Goal: Information Seeking & Learning: Find contact information

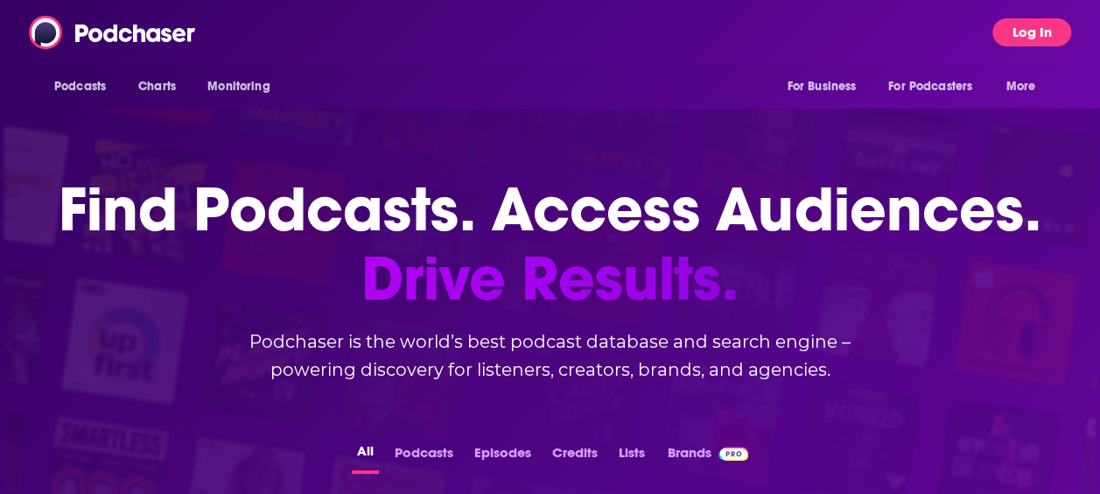
click at [1033, 36] on button "Log In" at bounding box center [1031, 32] width 79 height 28
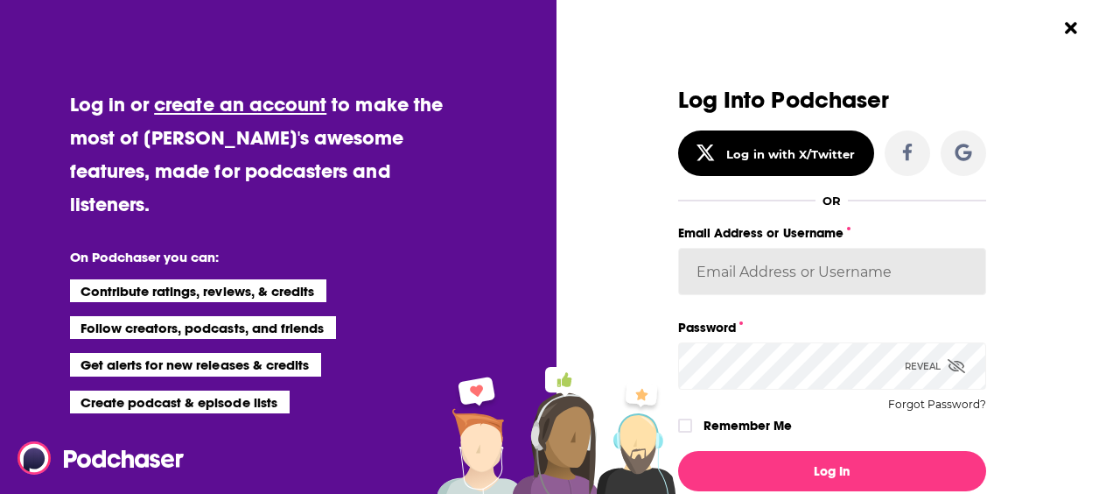
click at [830, 275] on input "Email Address or Username" at bounding box center [832, 271] width 308 height 47
type input "[PERSON_NAME][EMAIL_ADDRESS][PERSON_NAME][DOMAIN_NAME]"
click at [905, 255] on input "[PERSON_NAME][EMAIL_ADDRESS][PERSON_NAME][DOMAIN_NAME]" at bounding box center [832, 271] width 308 height 47
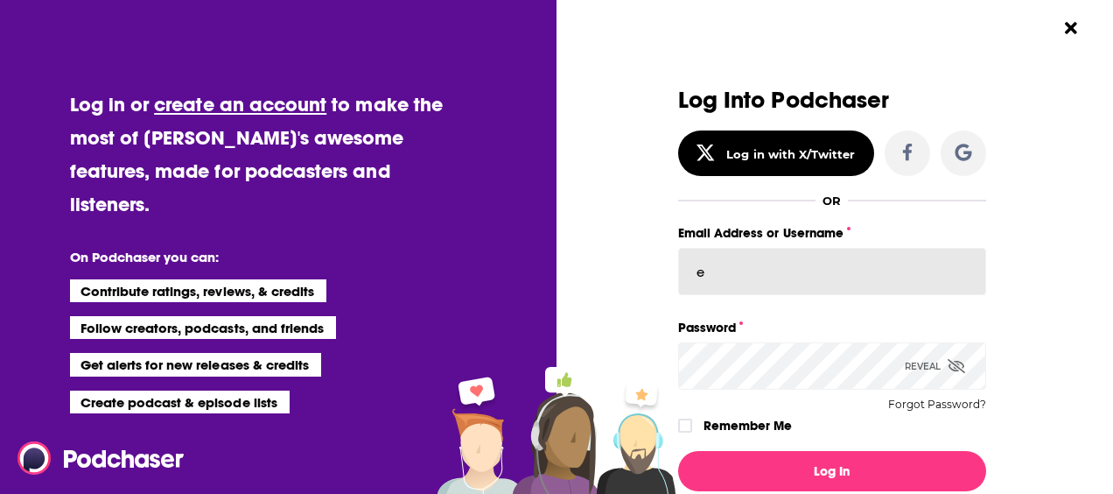
type input "emilyjherman"
click at [800, 274] on input "emilyjherman" at bounding box center [832, 271] width 308 height 47
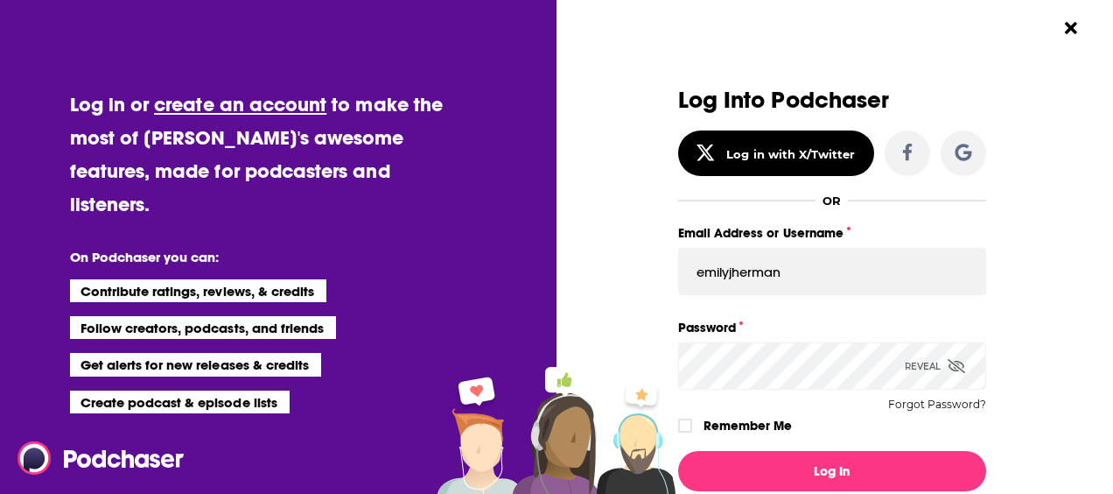
click at [952, 352] on div "Reveal" at bounding box center [935, 365] width 60 height 47
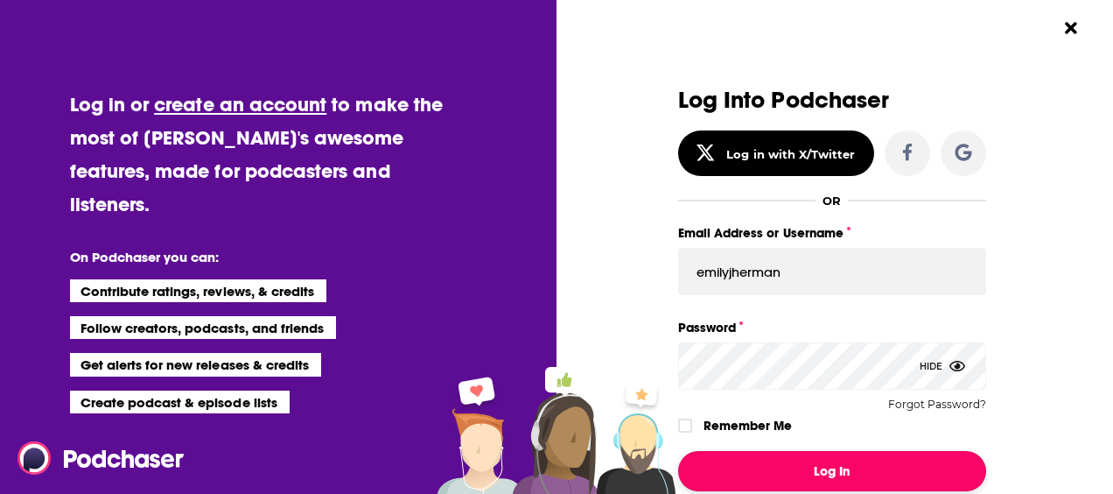
click at [856, 470] on button "Log In" at bounding box center [832, 471] width 308 height 40
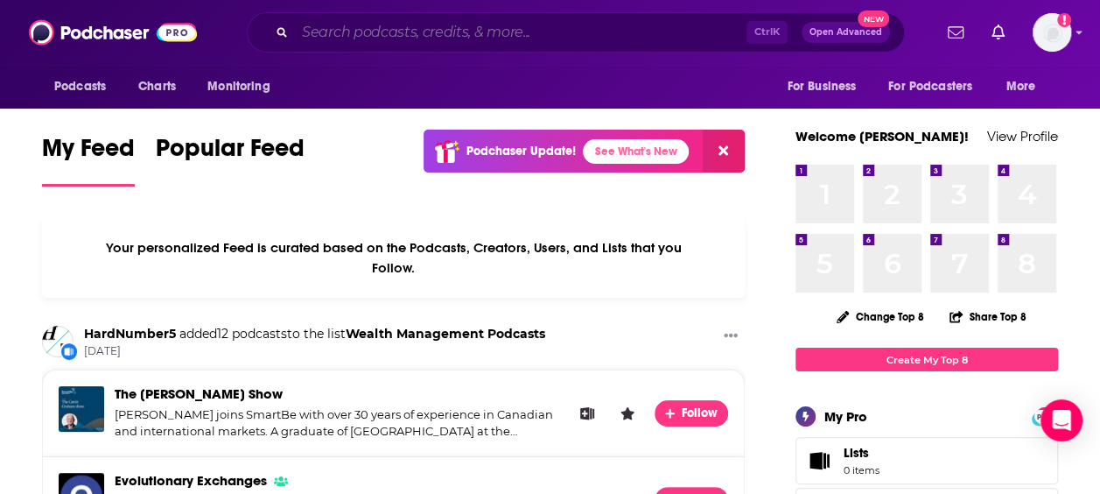
click at [527, 34] on input "Search podcasts, credits, & more..." at bounding box center [521, 32] width 452 height 28
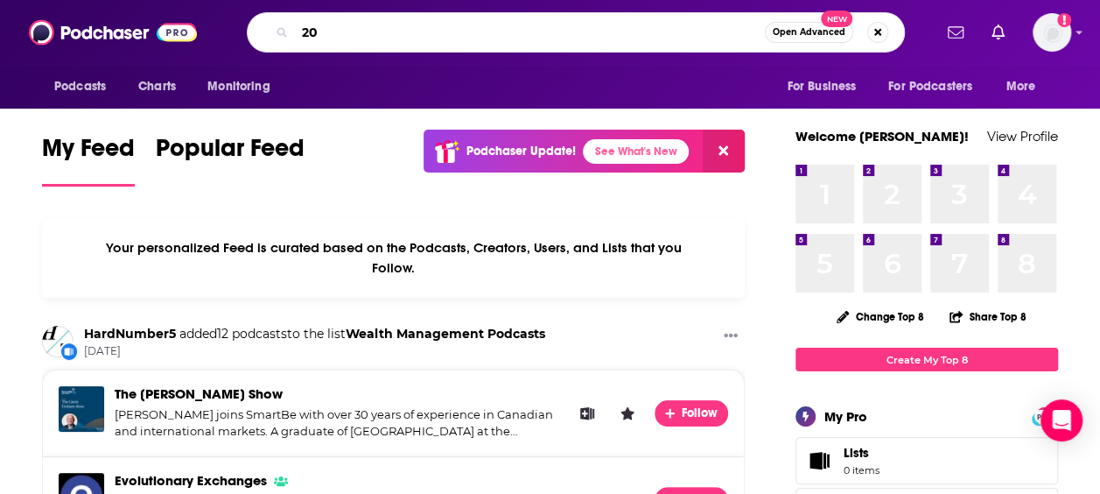
type input "2"
type input "401k"
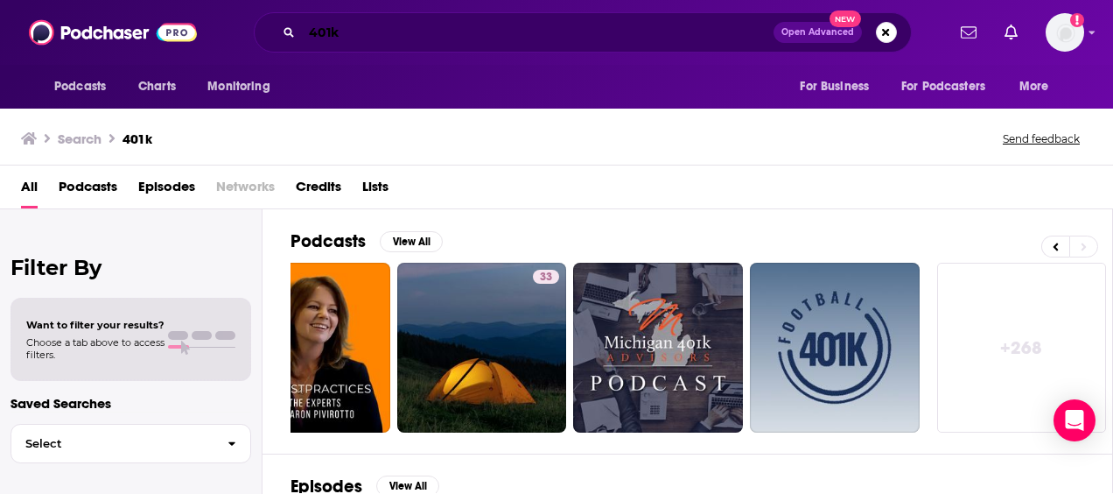
click at [399, 39] on input "401k" at bounding box center [538, 32] width 472 height 28
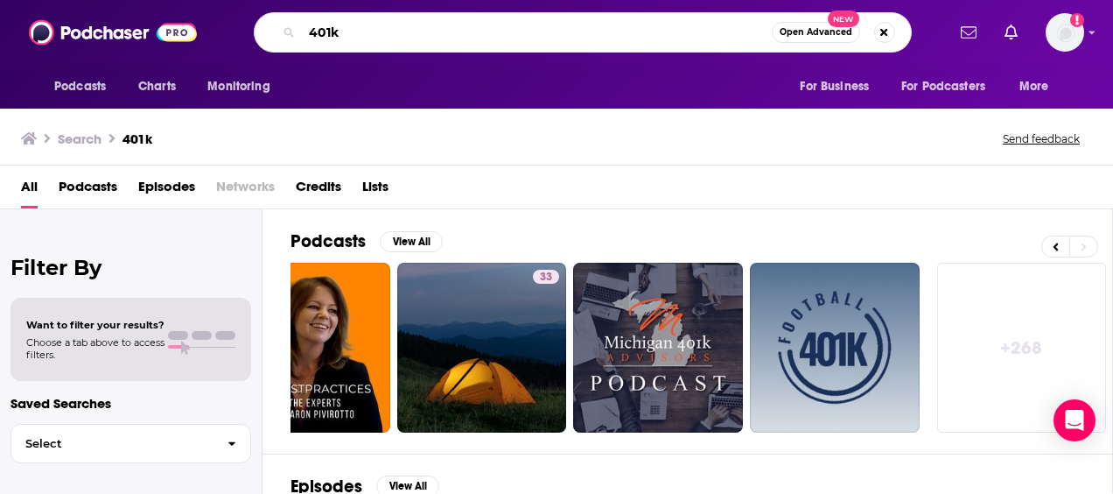
click at [399, 39] on input "401k" at bounding box center [537, 32] width 470 height 28
type input "morningstar the long view"
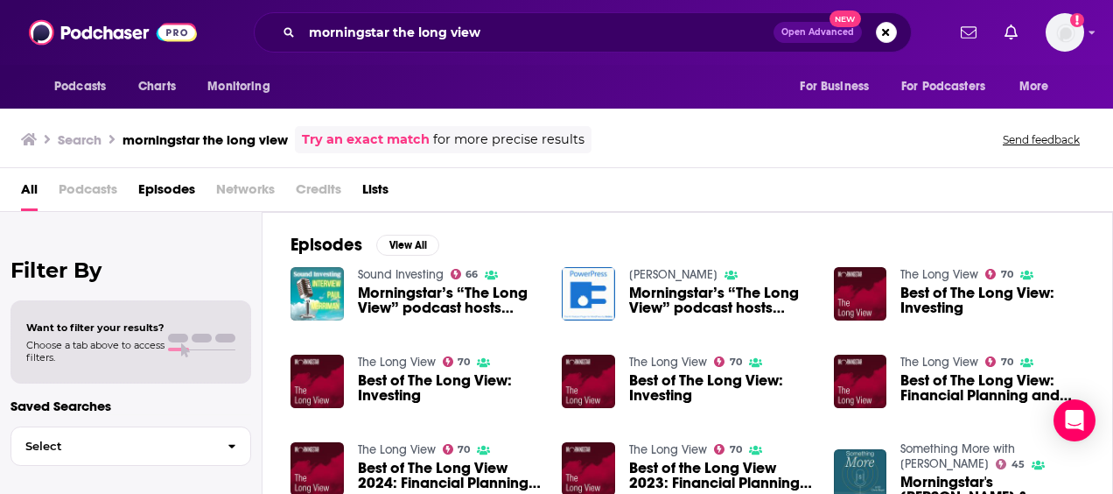
click at [417, 375] on span "Best of The Long View: Investing" at bounding box center [450, 388] width 184 height 30
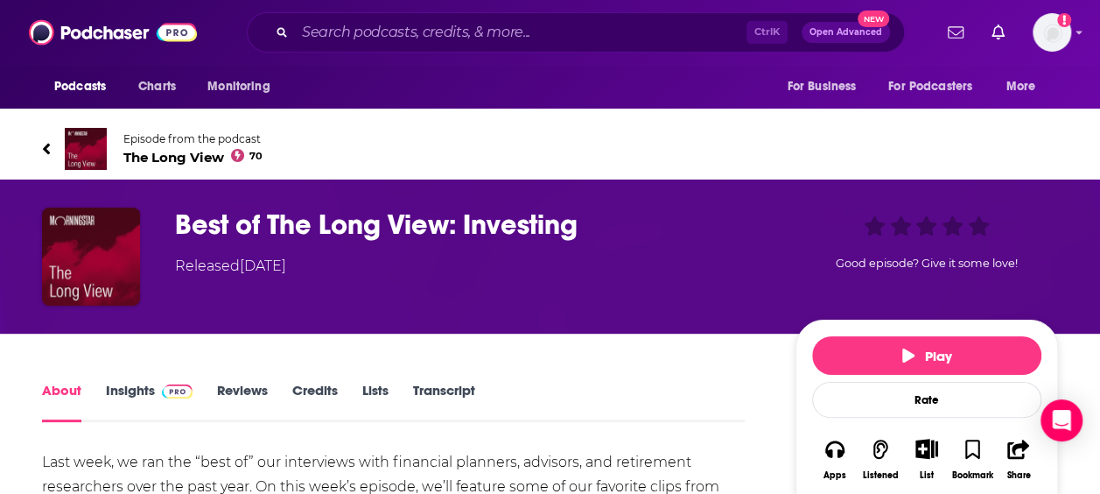
click at [107, 145] on link "Episode from the podcast The Long View 70" at bounding box center [550, 149] width 1016 height 42
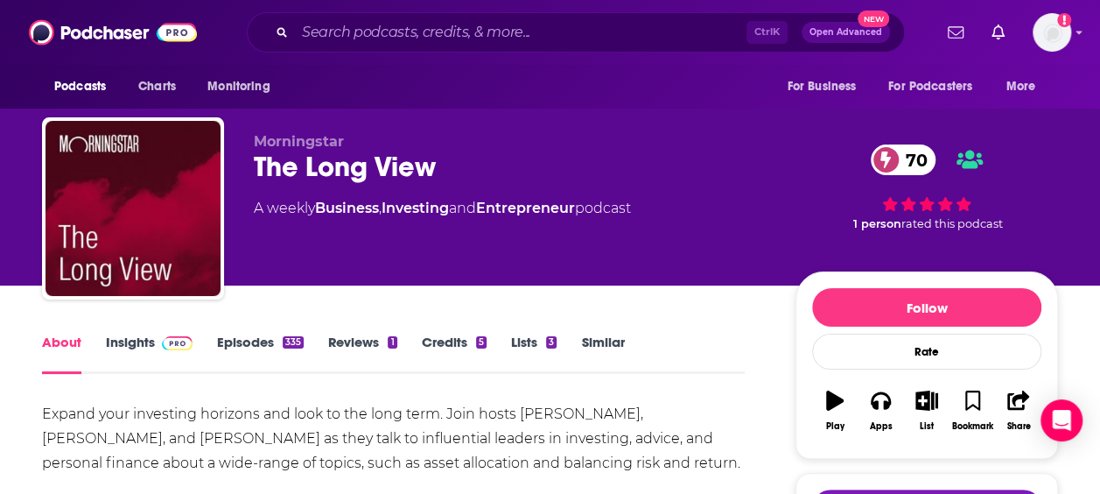
click at [269, 340] on link "Episodes 335" at bounding box center [260, 353] width 87 height 40
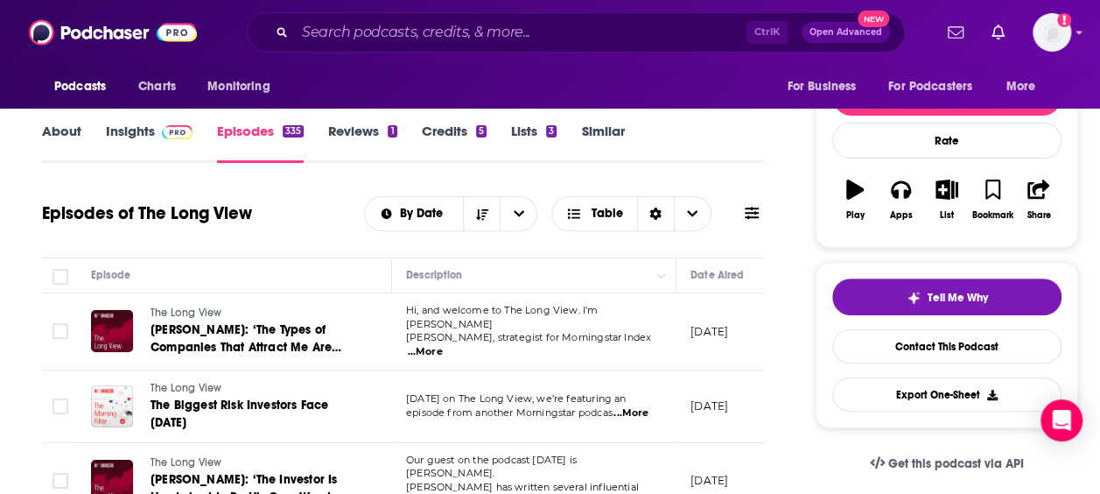
scroll to position [263, 0]
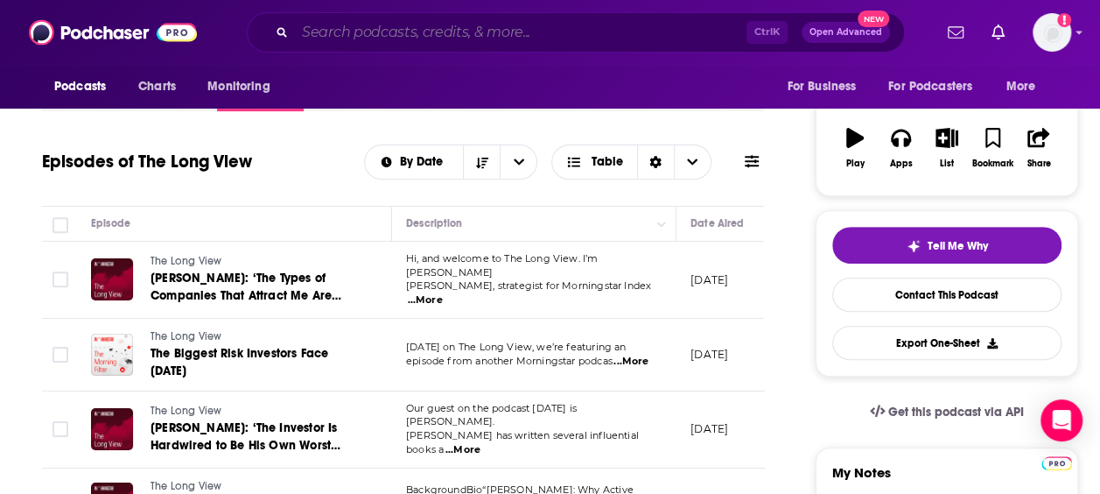
click at [428, 31] on input "Search podcasts, credits, & more..." at bounding box center [521, 32] width 452 height 28
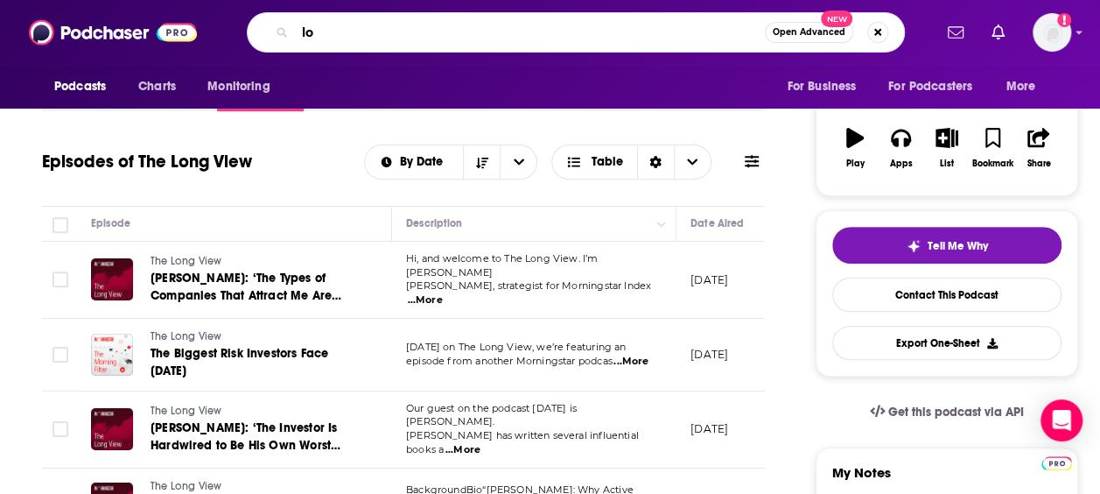
type input "l"
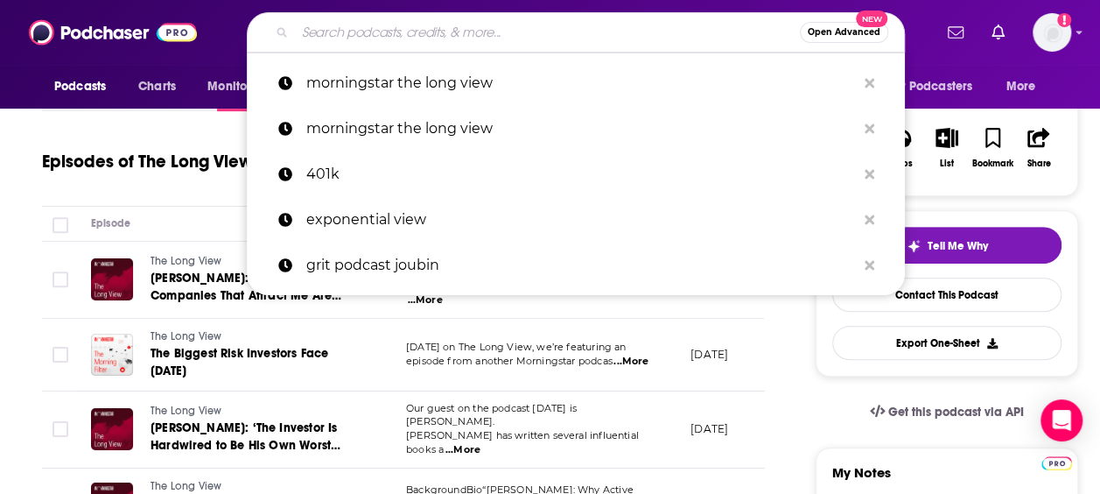
type input "t"
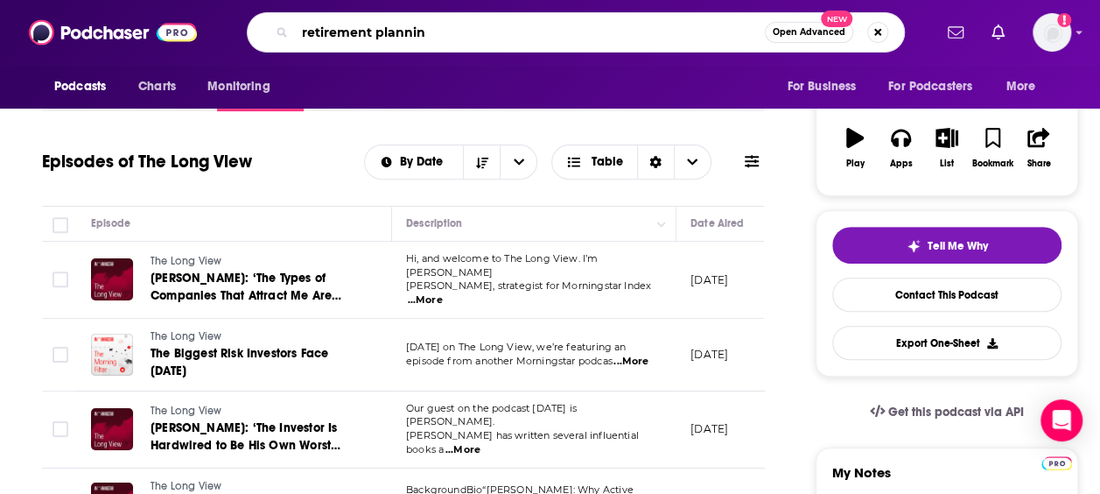
type input "retirement planning"
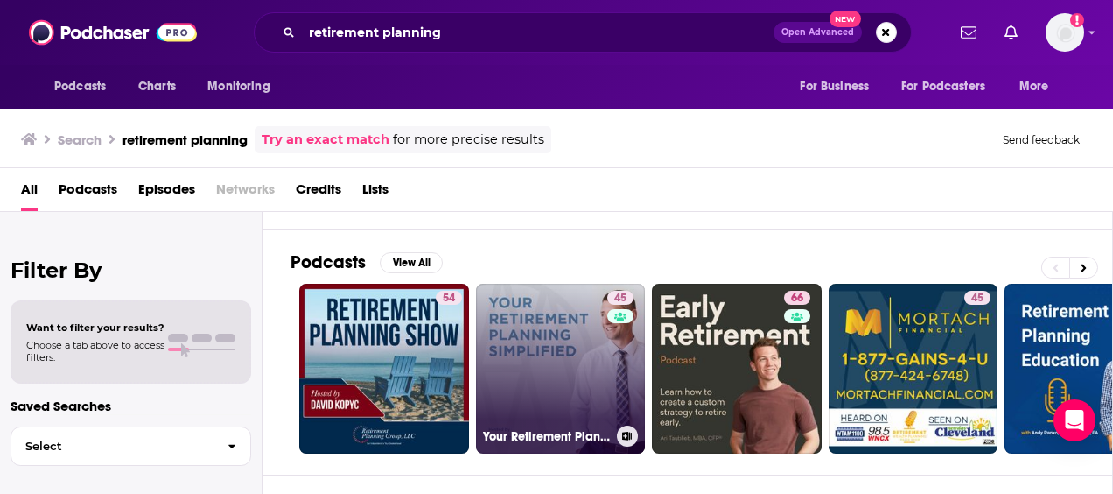
scroll to position [263, 0]
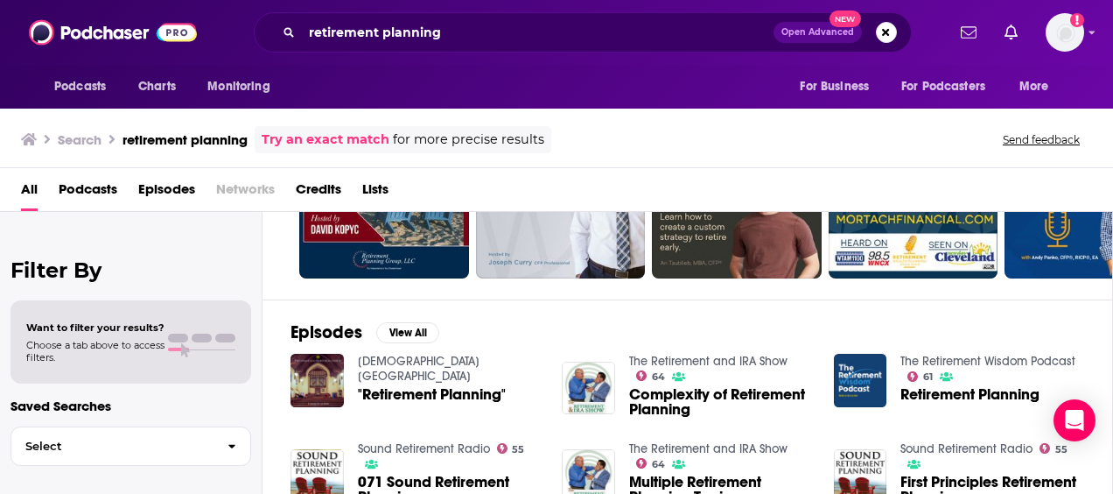
click at [105, 191] on span "Podcasts" at bounding box center [88, 193] width 59 height 36
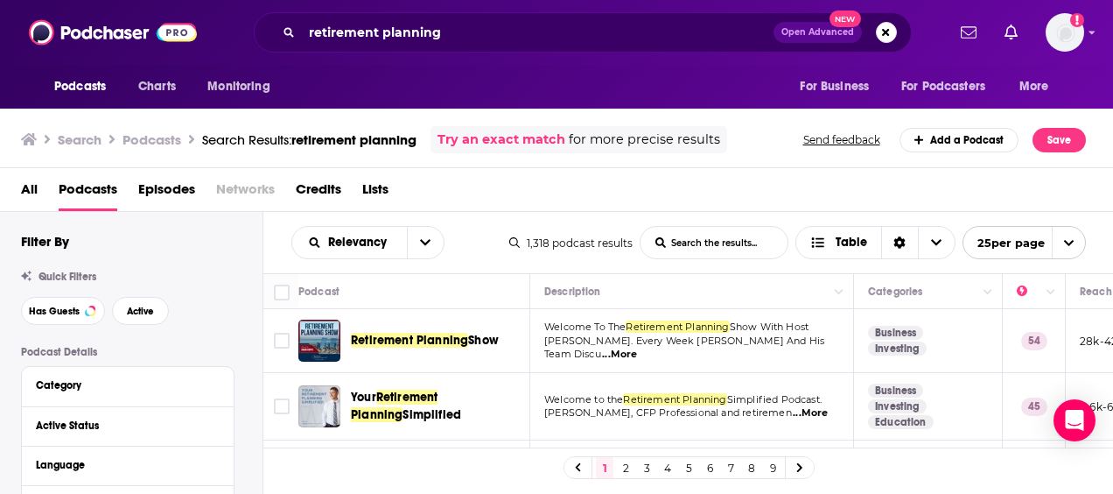
click at [905, 32] on div "retirement planning Open Advanced New" at bounding box center [583, 32] width 658 height 40
click at [892, 32] on button "Search podcasts, credits, & more..." at bounding box center [886, 32] width 21 height 21
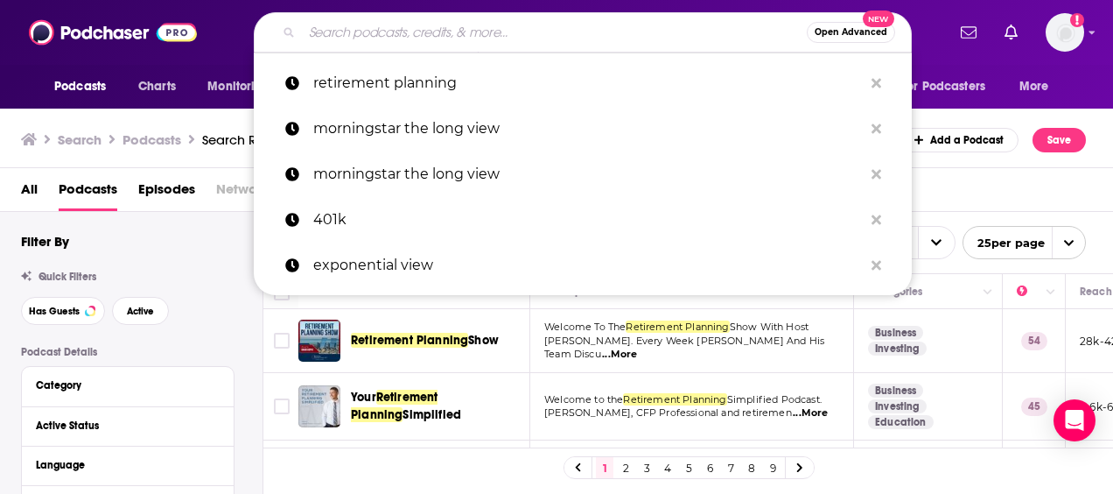
click at [556, 29] on input "Search podcasts, credits, & more..." at bounding box center [554, 32] width 505 height 28
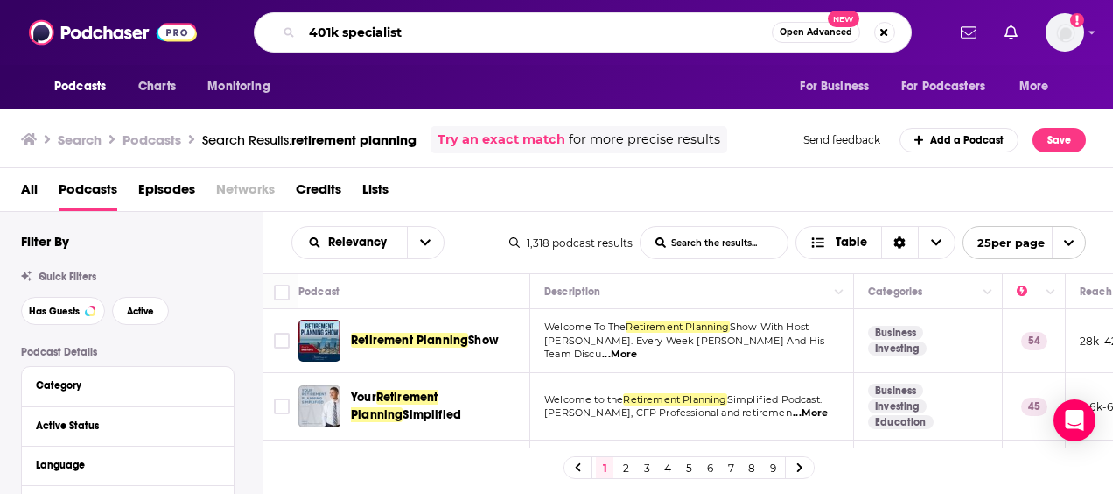
type input "401k specialist"
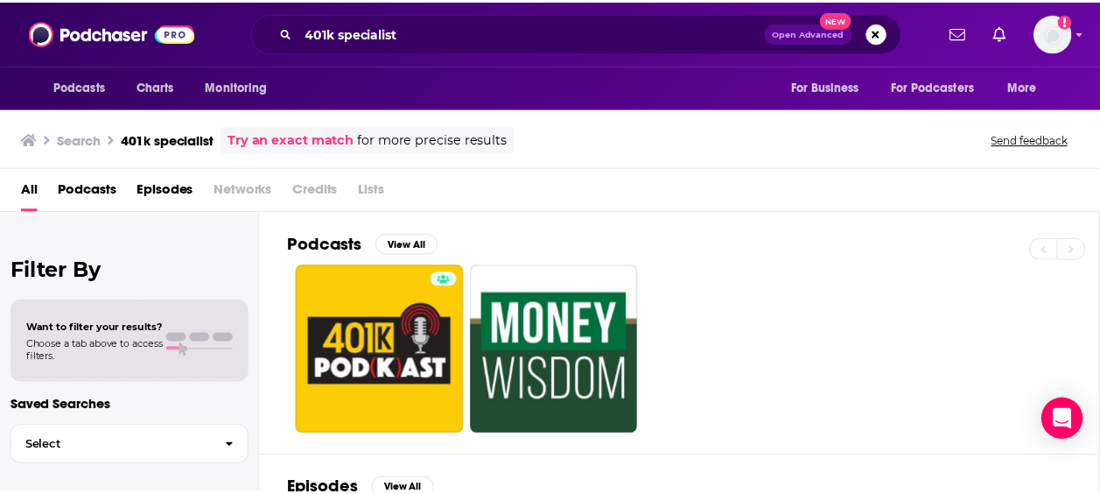
scroll to position [88, 0]
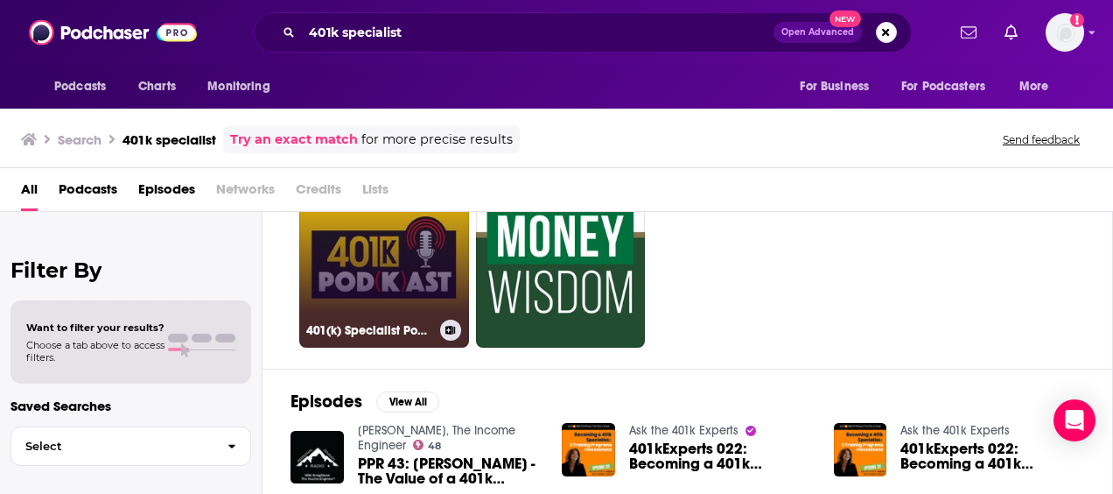
click at [404, 263] on link "401(k) Specialist Podcast" at bounding box center [384, 263] width 170 height 170
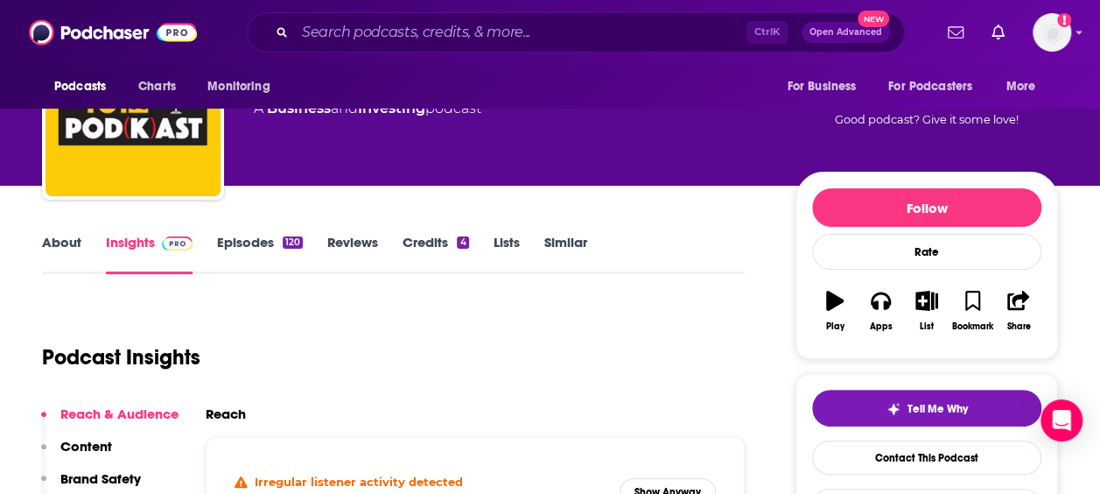
scroll to position [175, 0]
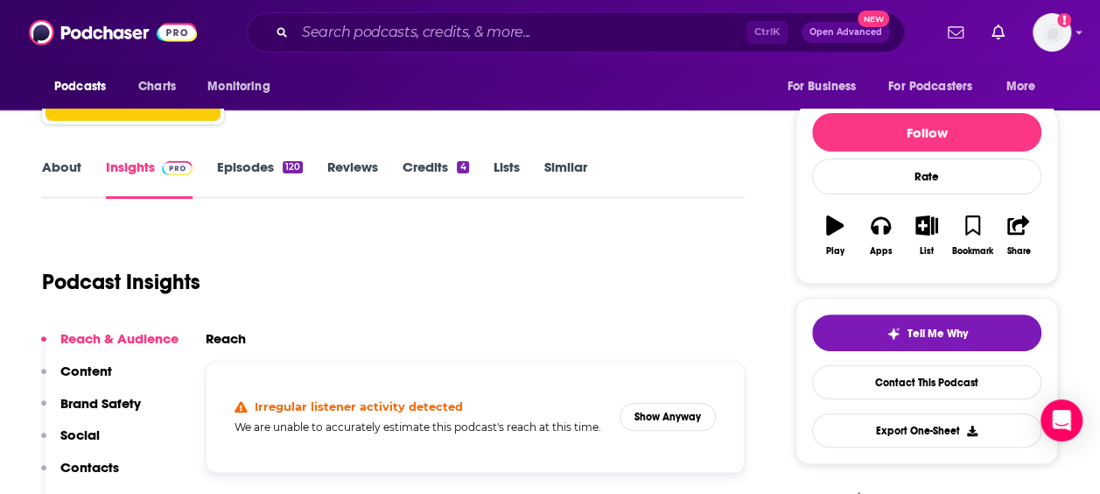
click at [240, 175] on link "Episodes 120" at bounding box center [260, 178] width 86 height 40
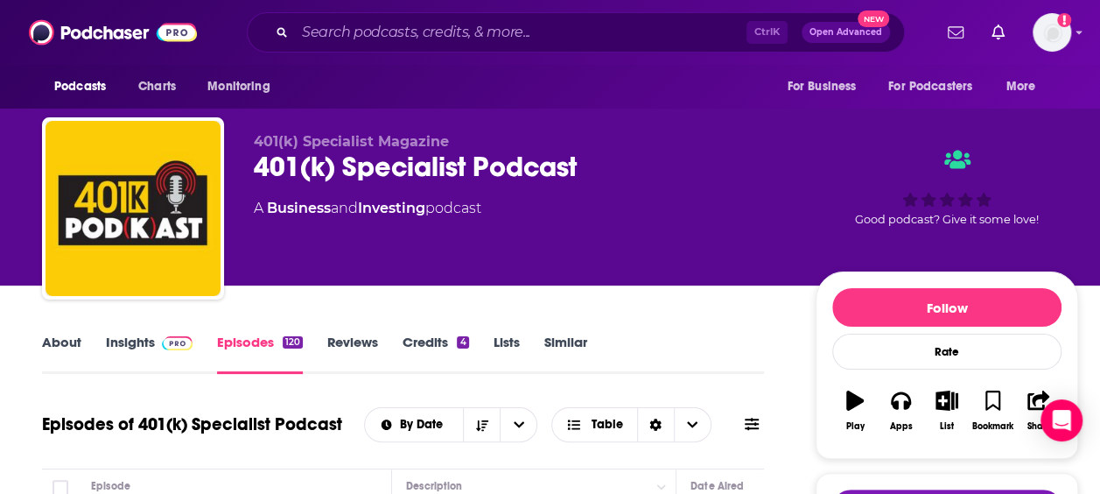
click at [68, 340] on link "About" at bounding box center [61, 353] width 39 height 40
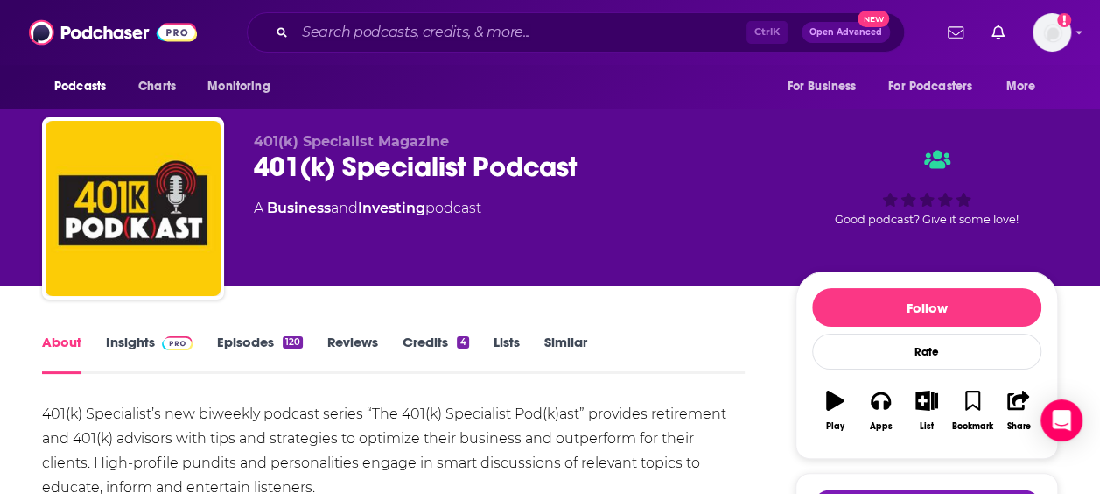
click at [124, 339] on link "Insights" at bounding box center [149, 353] width 87 height 40
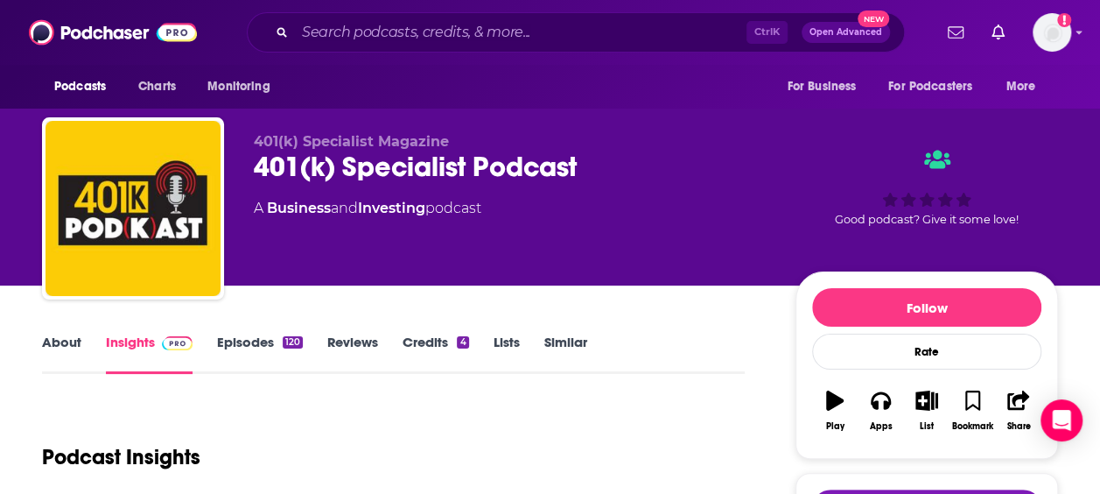
click at [420, 339] on link "Credits 4" at bounding box center [436, 353] width 66 height 40
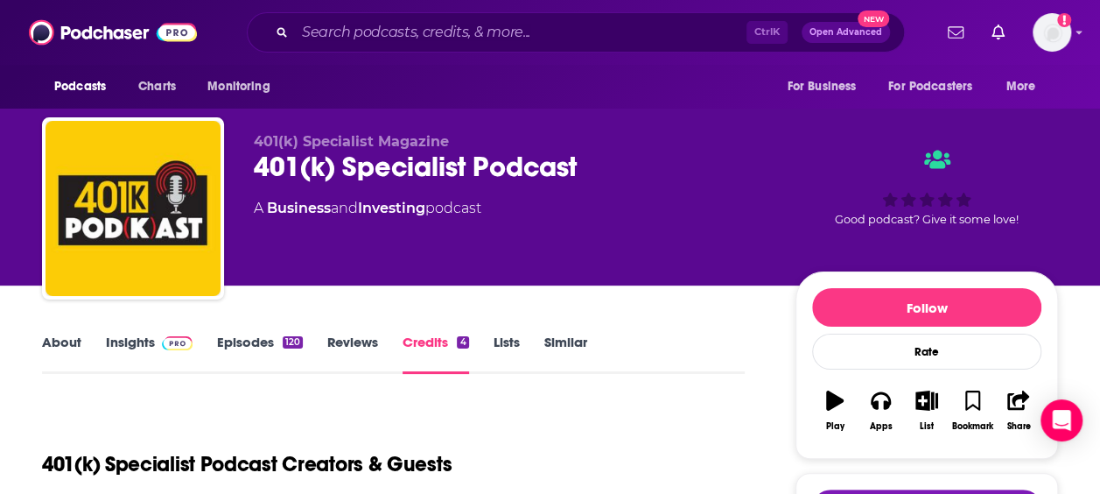
click at [502, 336] on link "Lists" at bounding box center [507, 353] width 26 height 40
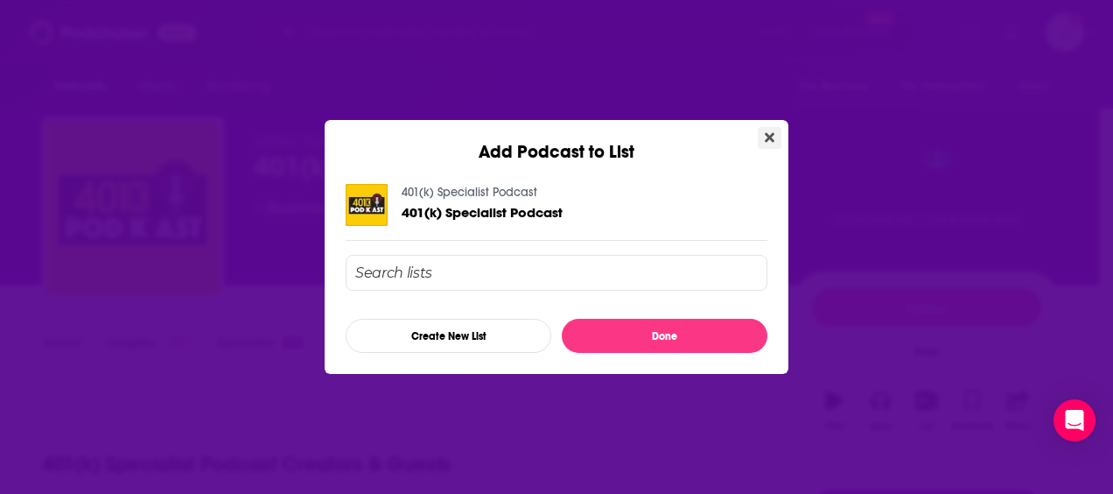
click at [775, 131] on button "Close" at bounding box center [770, 138] width 24 height 22
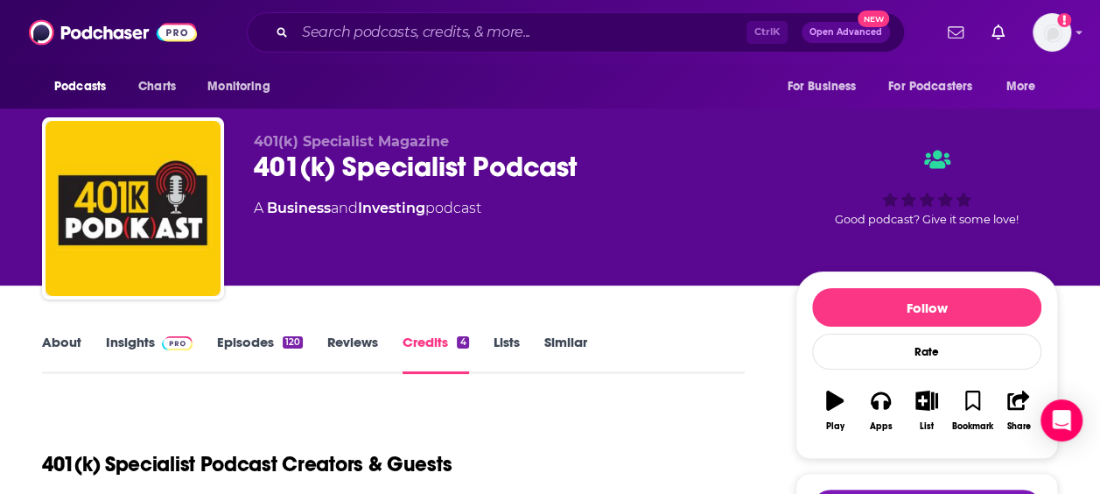
click at [60, 334] on link "About" at bounding box center [61, 353] width 39 height 40
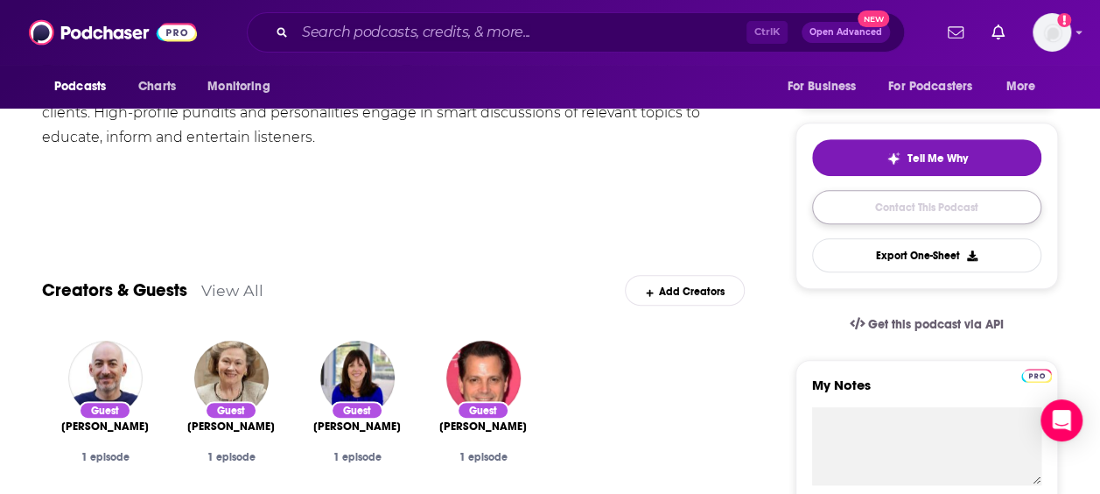
click at [900, 212] on link "Contact This Podcast" at bounding box center [926, 207] width 229 height 34
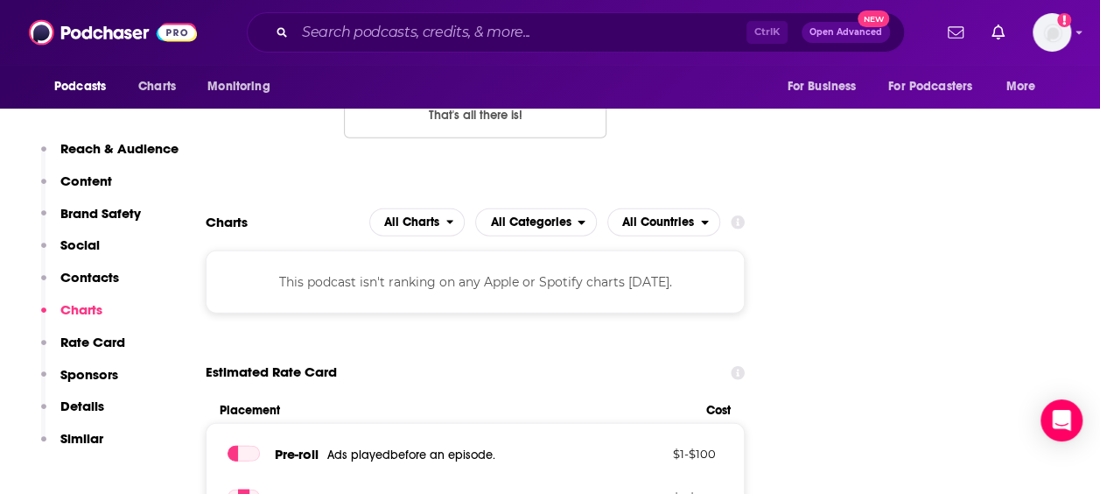
scroll to position [1811, 0]
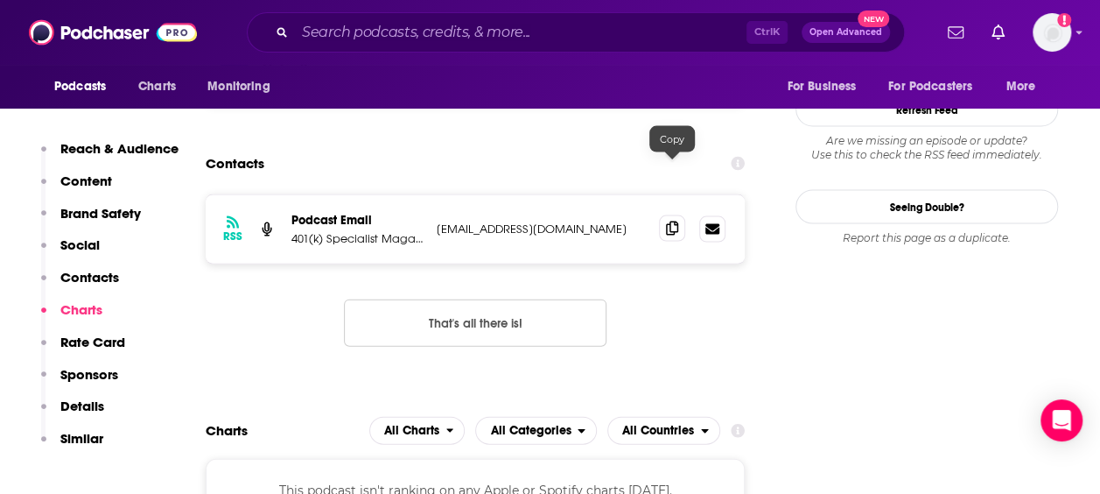
click at [670, 221] on icon at bounding box center [672, 228] width 12 height 14
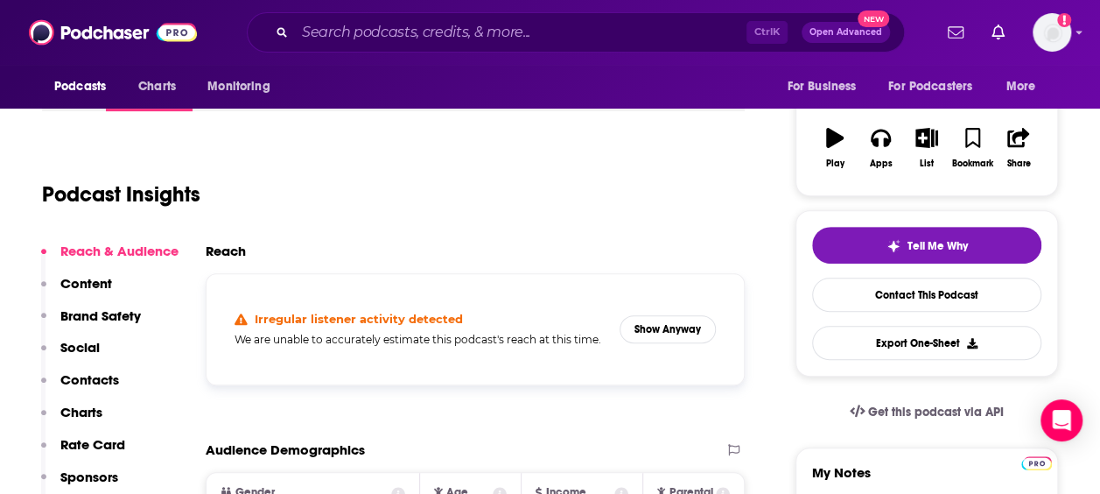
scroll to position [0, 0]
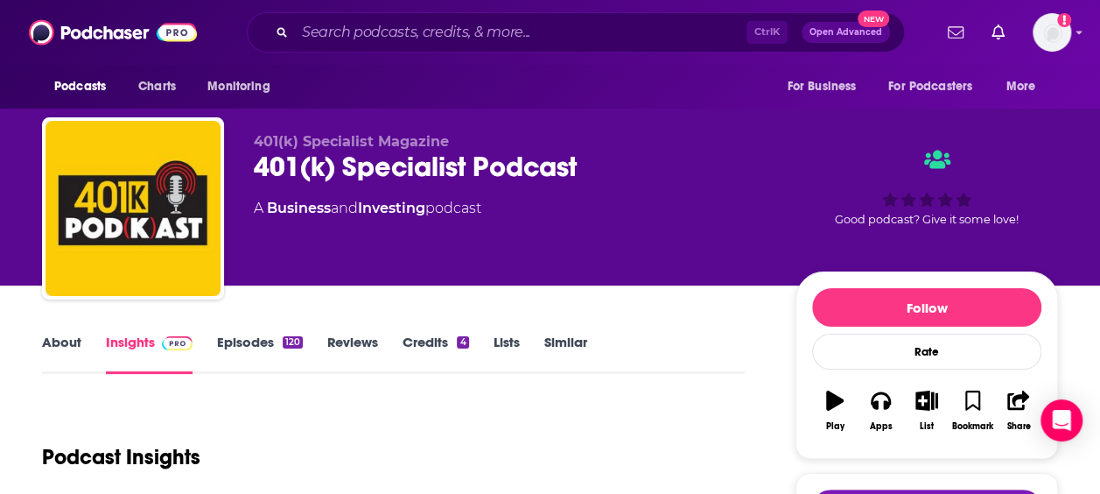
click at [64, 344] on link "About" at bounding box center [61, 353] width 39 height 40
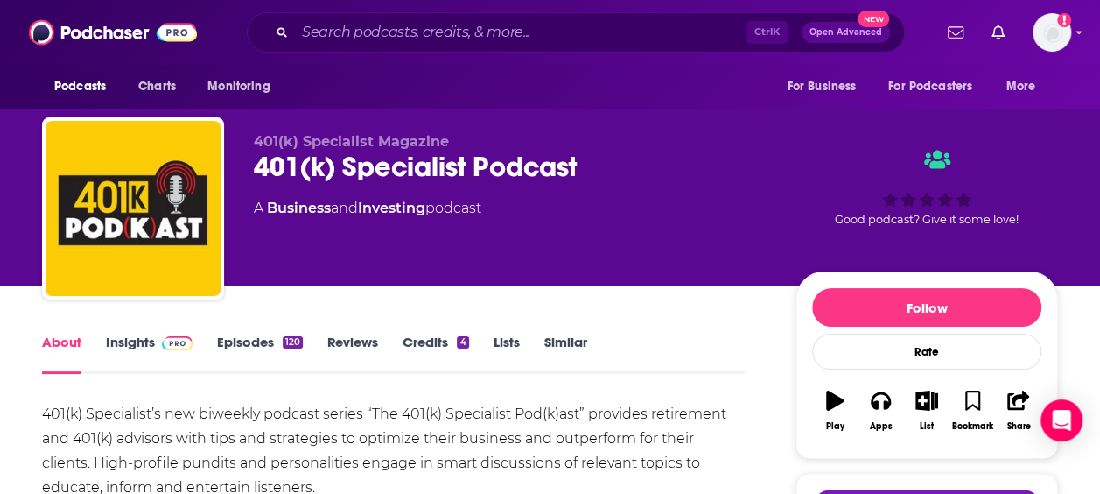
click at [882, 373] on div "Follow Rate Play Apps List Bookmark Share" at bounding box center [927, 364] width 263 height 187
click at [144, 338] on link "Insights" at bounding box center [149, 353] width 87 height 40
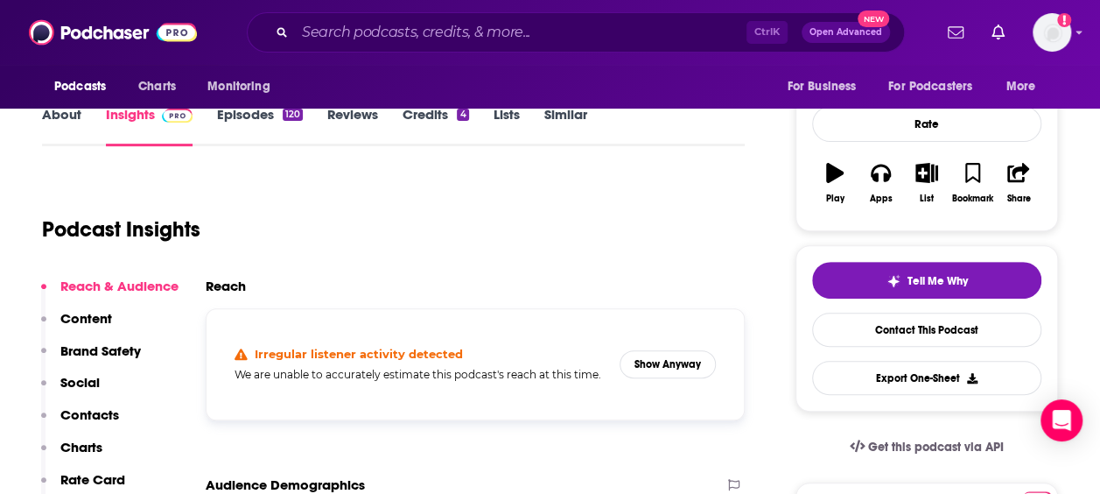
scroll to position [263, 0]
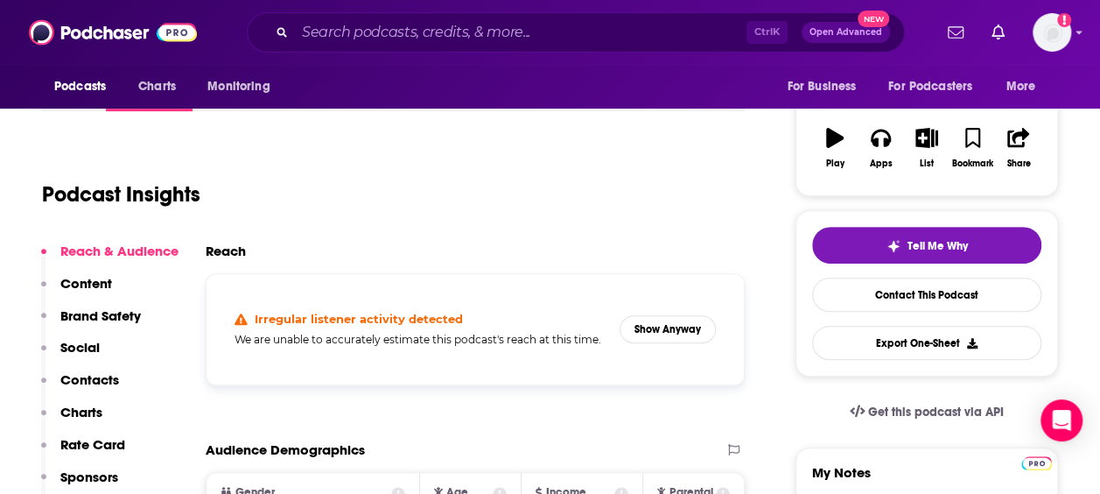
click at [99, 378] on p "Contacts" at bounding box center [89, 379] width 59 height 17
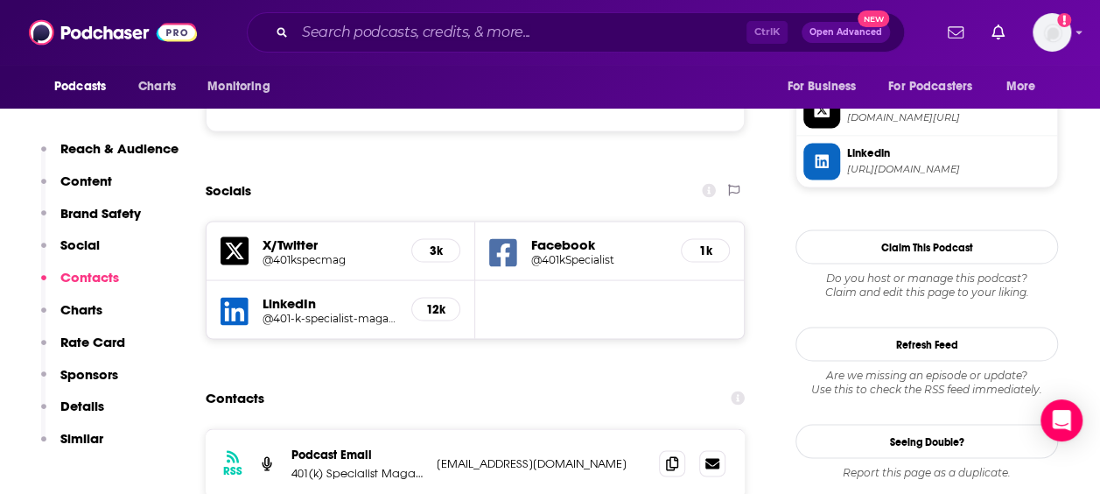
scroll to position [1655, 0]
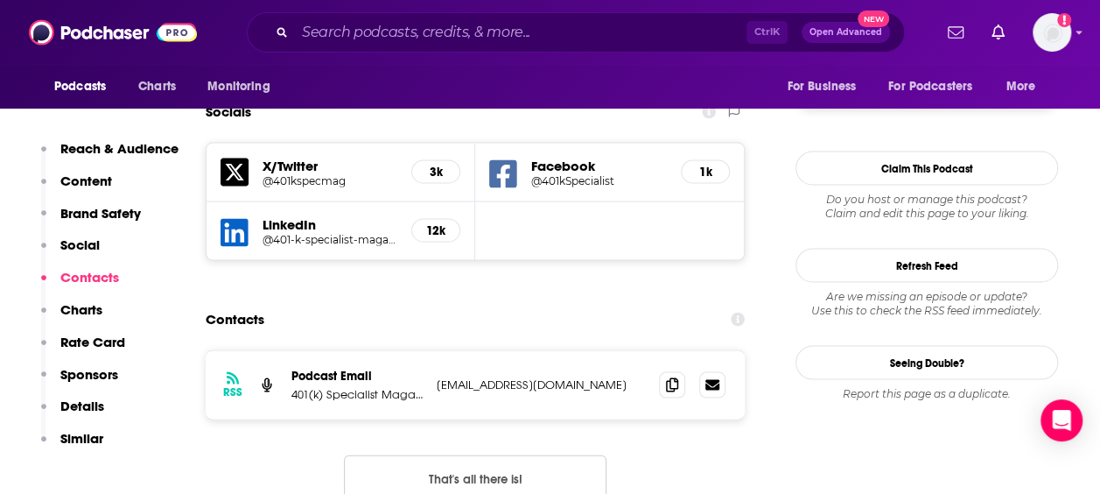
click at [340, 368] on p "Podcast Email" at bounding box center [356, 375] width 131 height 15
click at [398, 387] on p "401(k) Specialist Magazine" at bounding box center [356, 394] width 131 height 15
click at [351, 387] on p "401(k) Specialist Magazine" at bounding box center [356, 394] width 131 height 15
click at [711, 377] on icon at bounding box center [712, 384] width 14 height 14
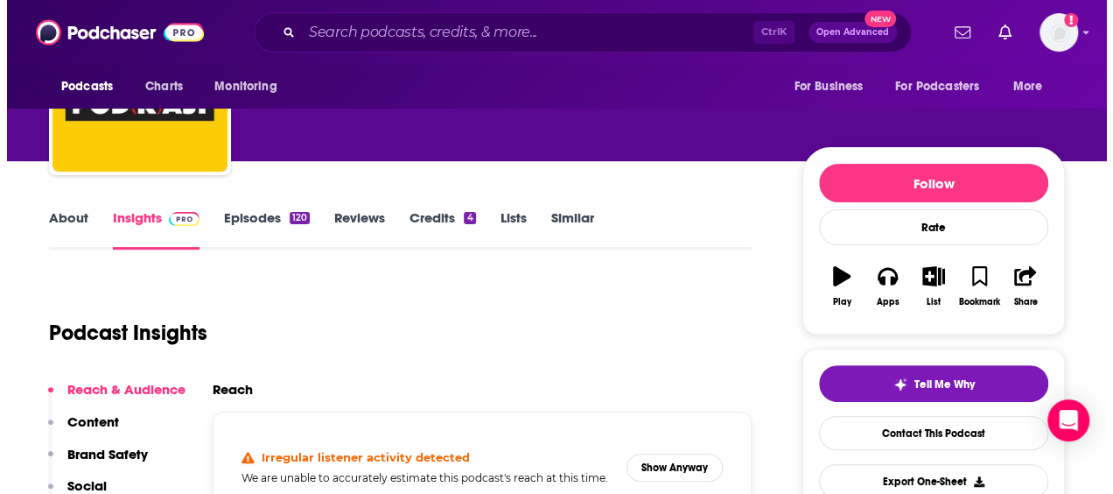
scroll to position [0, 0]
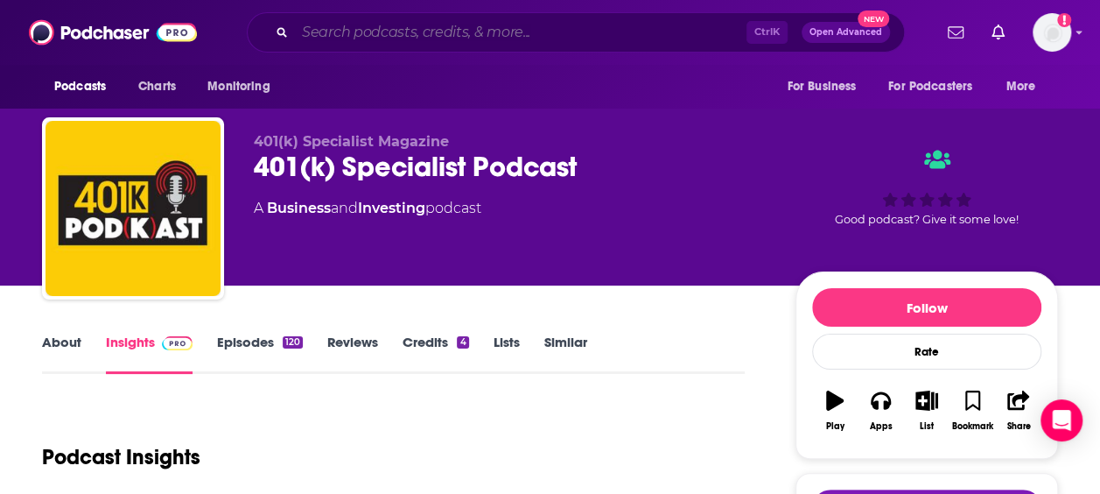
click at [399, 39] on input "Search podcasts, credits, & more..." at bounding box center [521, 32] width 452 height 28
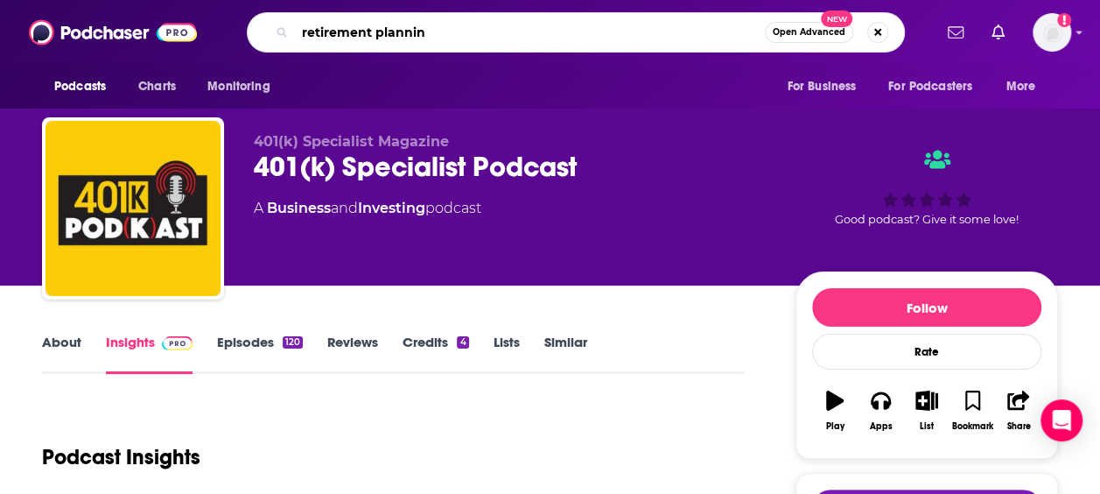
type input "retirement planning"
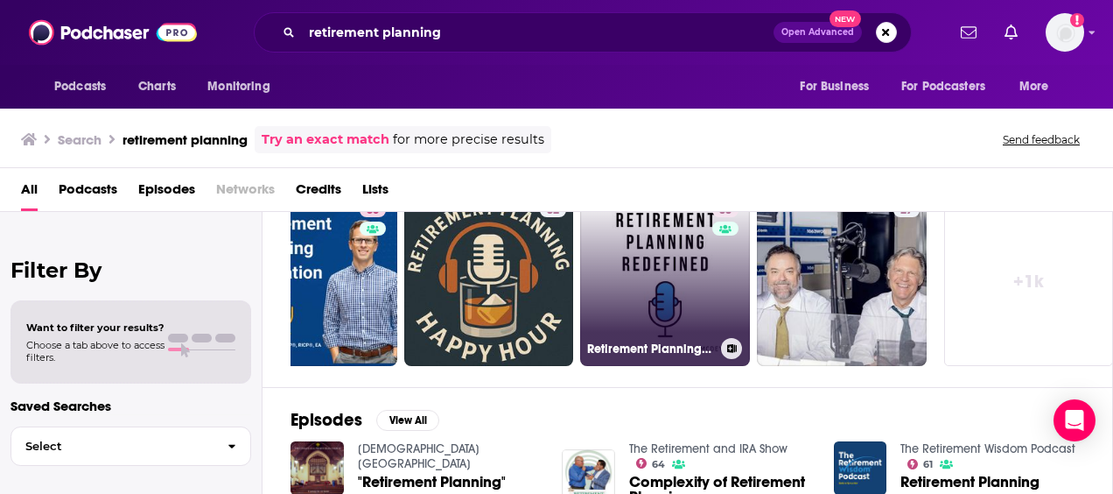
scroll to position [0, 784]
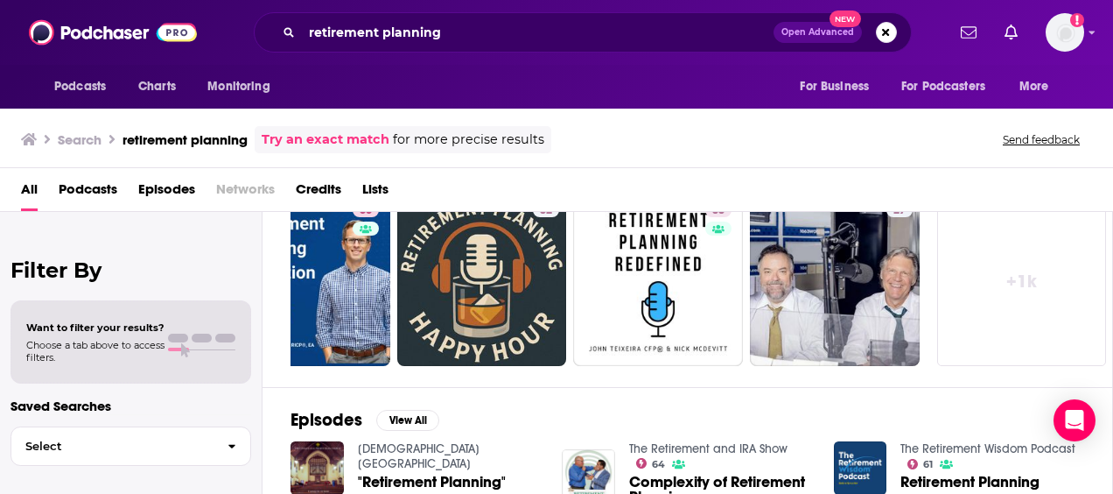
click at [983, 264] on link "+ 1k" at bounding box center [1022, 281] width 170 height 170
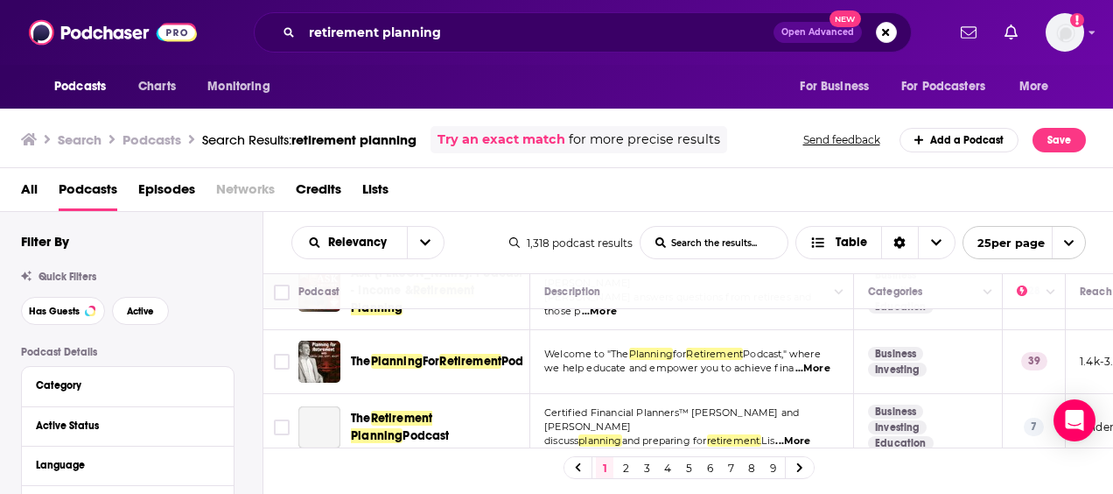
scroll to position [1138, 0]
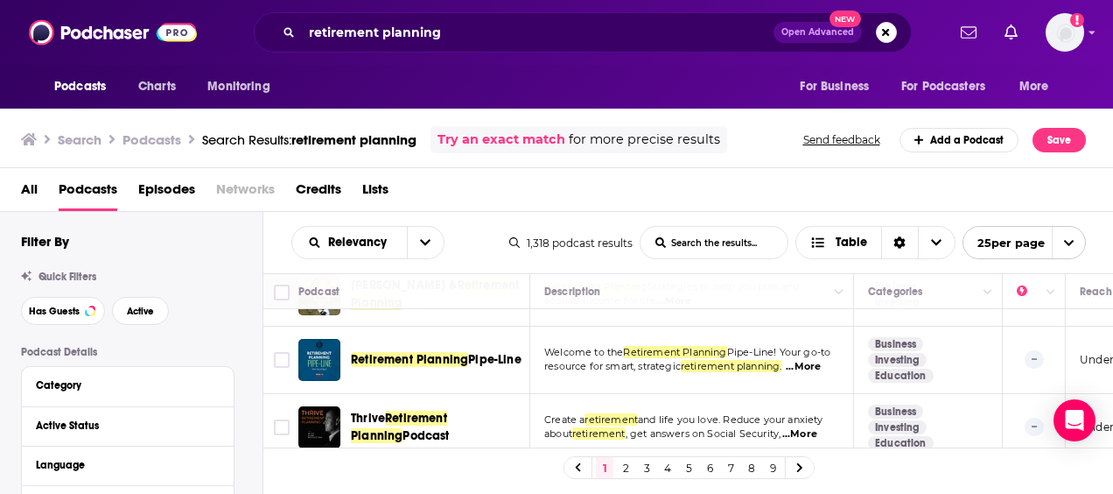
click at [768, 190] on div "All Podcasts Episodes Networks Credits Lists" at bounding box center [560, 193] width 1079 height 36
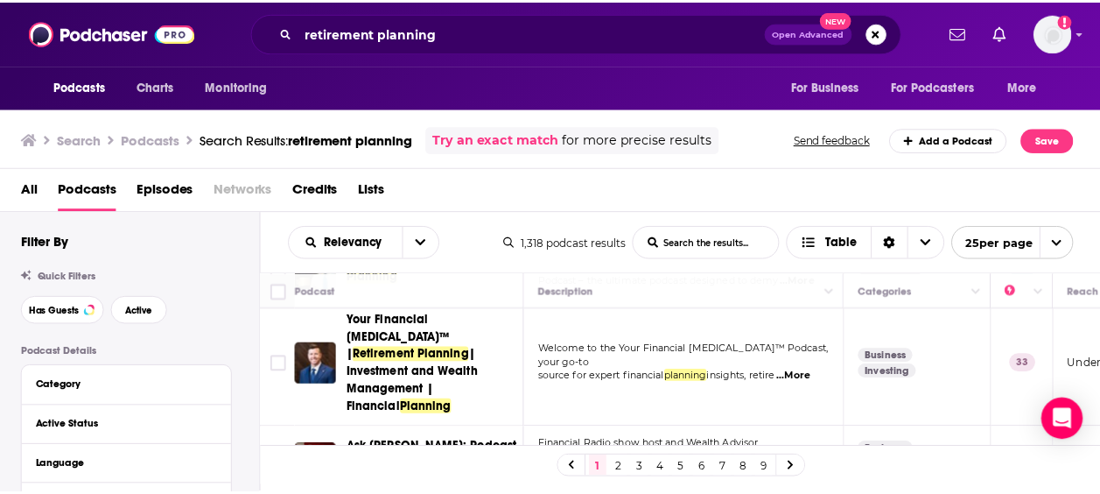
scroll to position [0, 0]
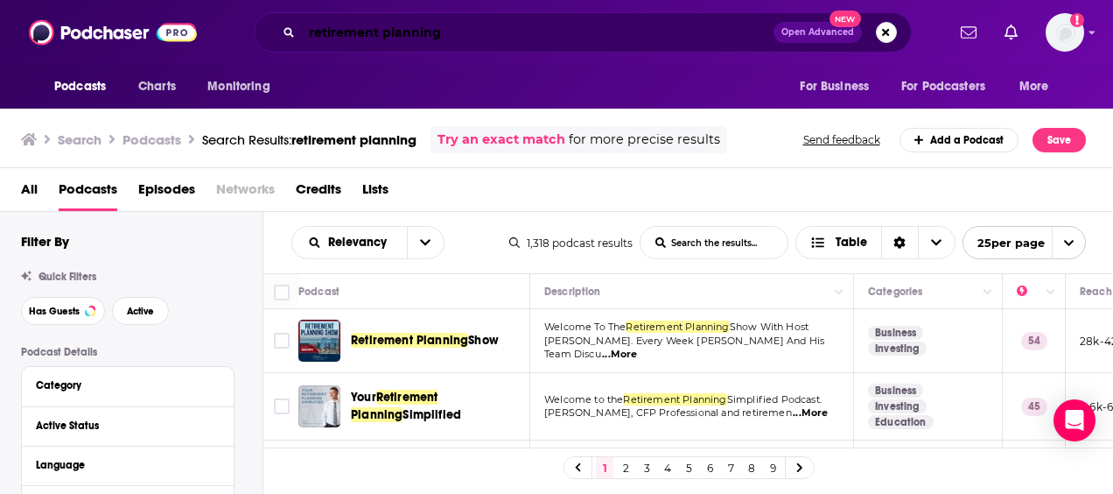
click at [428, 31] on input "retirement planning" at bounding box center [538, 32] width 472 height 28
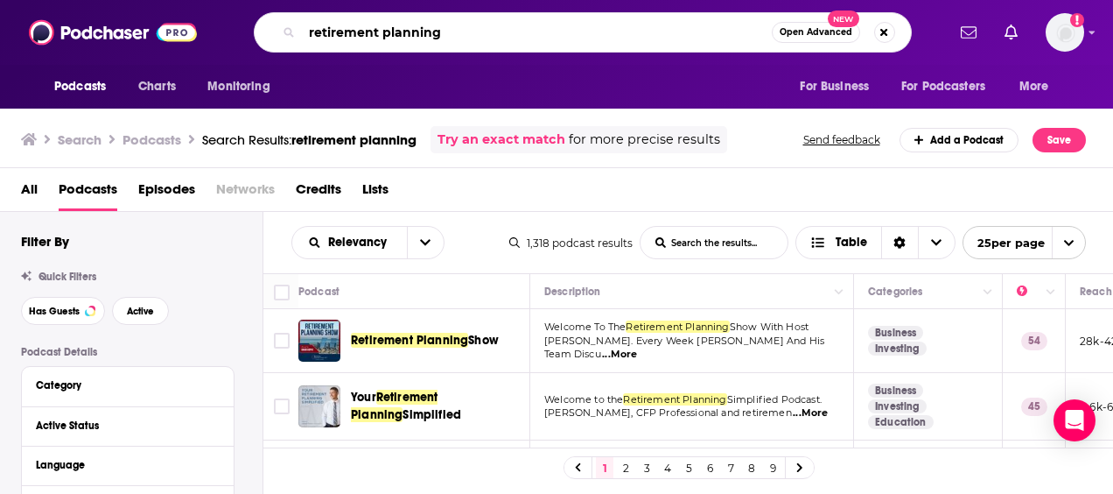
click at [428, 31] on input "retirement planning" at bounding box center [537, 32] width 470 height 28
type input "your money your wealth"
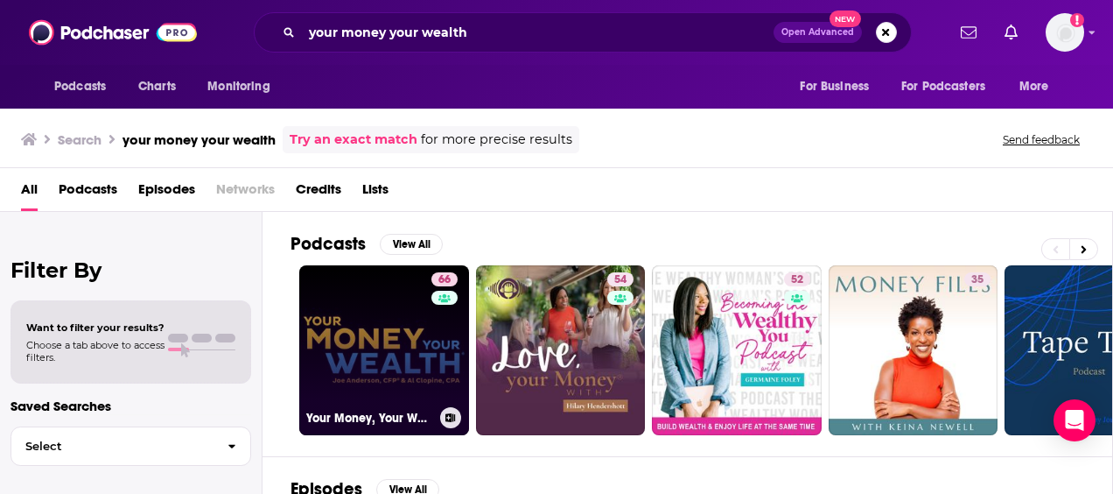
click at [412, 354] on link "66 Your Money, Your Wealth" at bounding box center [384, 350] width 170 height 170
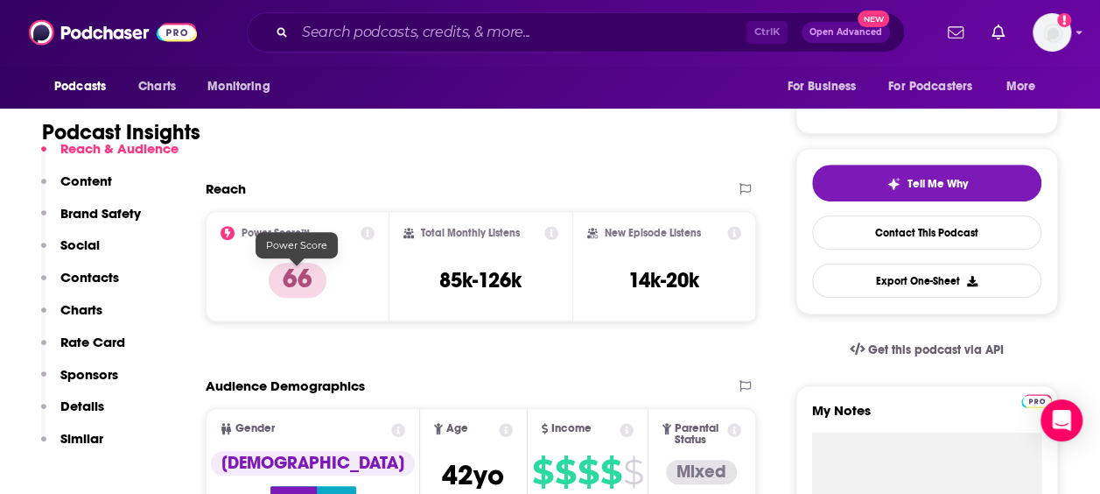
scroll to position [350, 0]
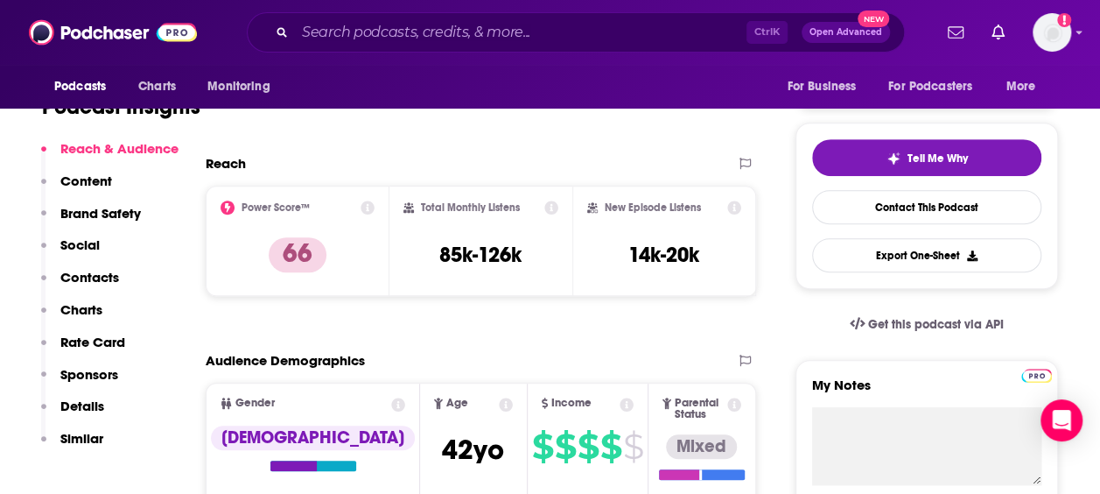
click at [116, 186] on div "Reach & Audience Content Brand Safety Social Contacts Charts Rate Card Sponsors…" at bounding box center [109, 301] width 137 height 322
click at [88, 184] on p "Content" at bounding box center [86, 180] width 52 height 17
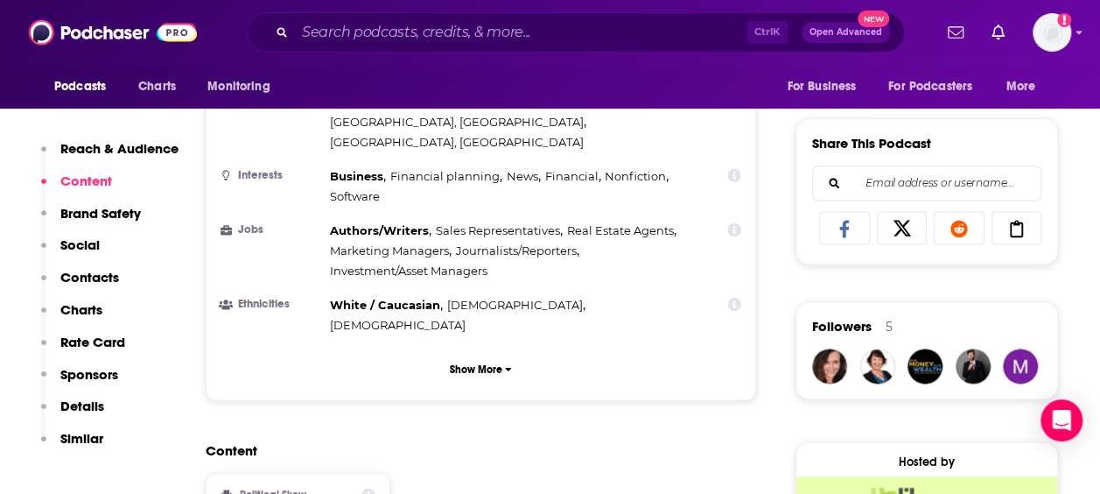
scroll to position [1133, 0]
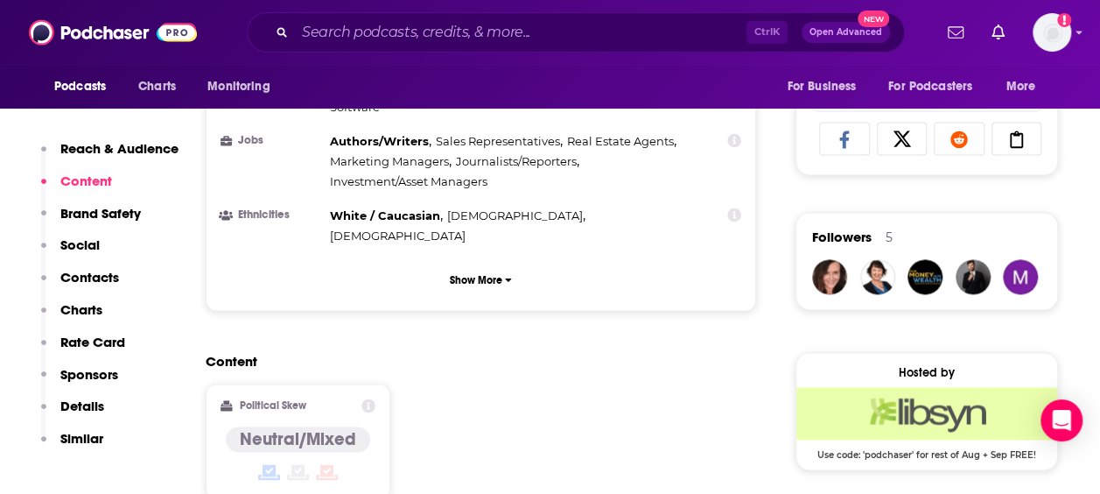
click at [97, 279] on p "Contacts" at bounding box center [89, 277] width 59 height 17
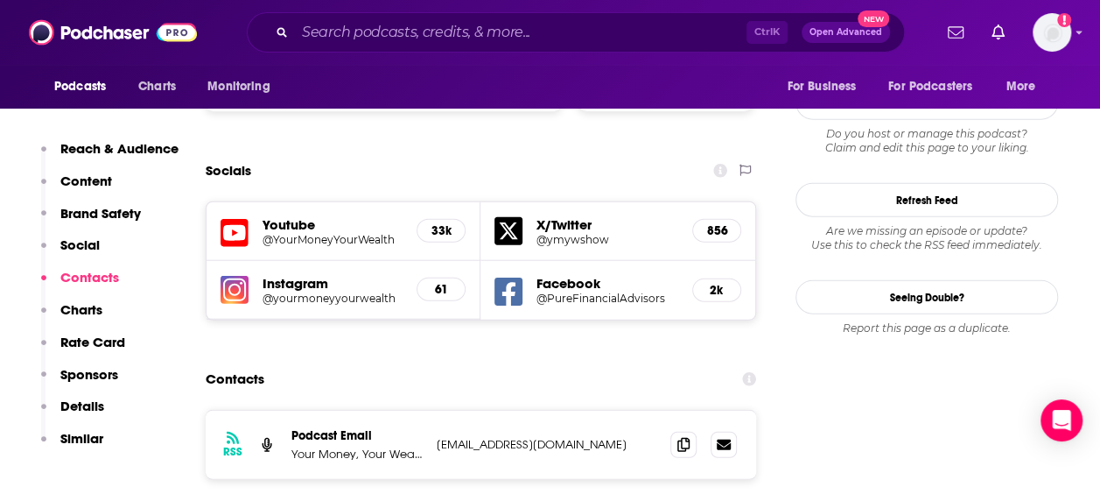
scroll to position [1974, 0]
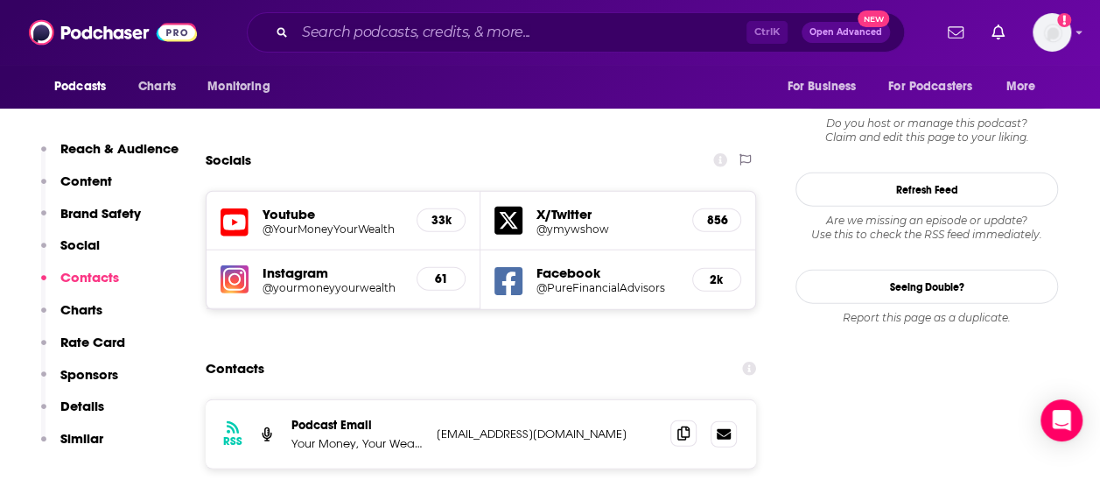
click at [684, 426] on icon at bounding box center [683, 433] width 12 height 14
